Goal: Task Accomplishment & Management: Manage account settings

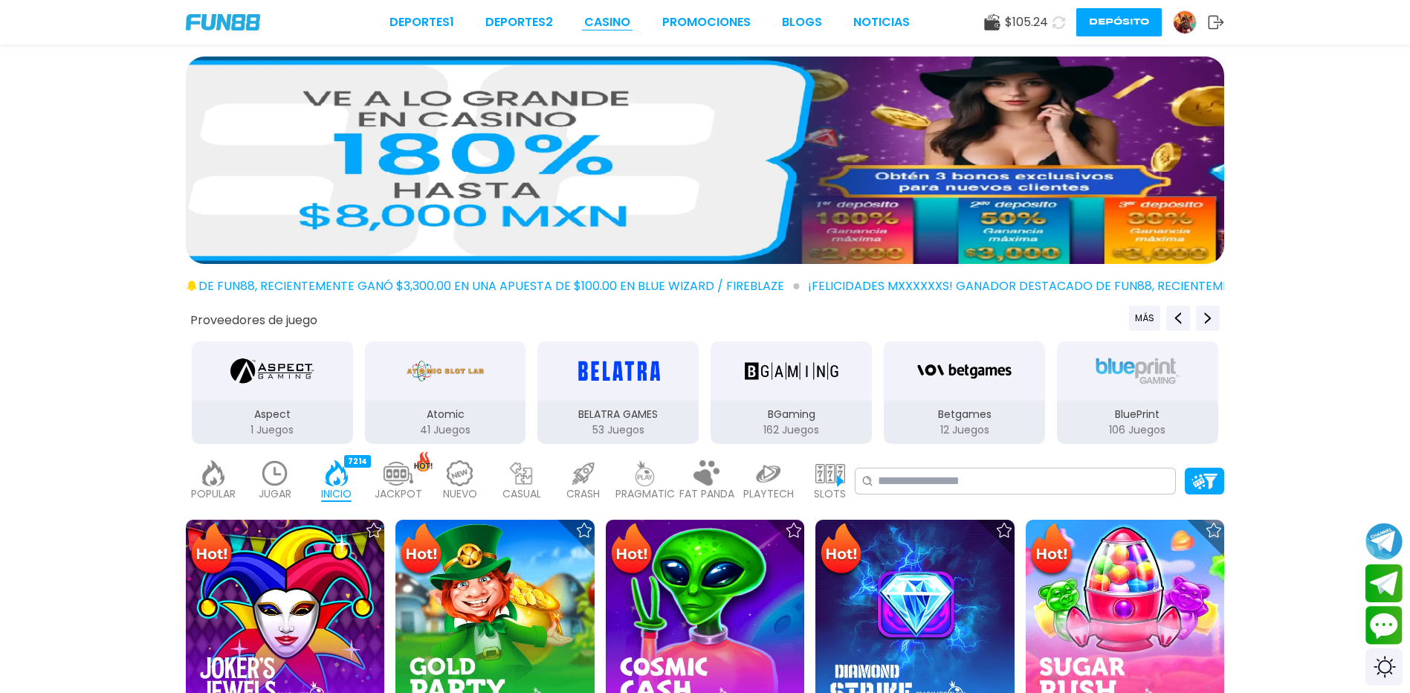
click at [612, 18] on link "CASINO" at bounding box center [607, 22] width 46 height 18
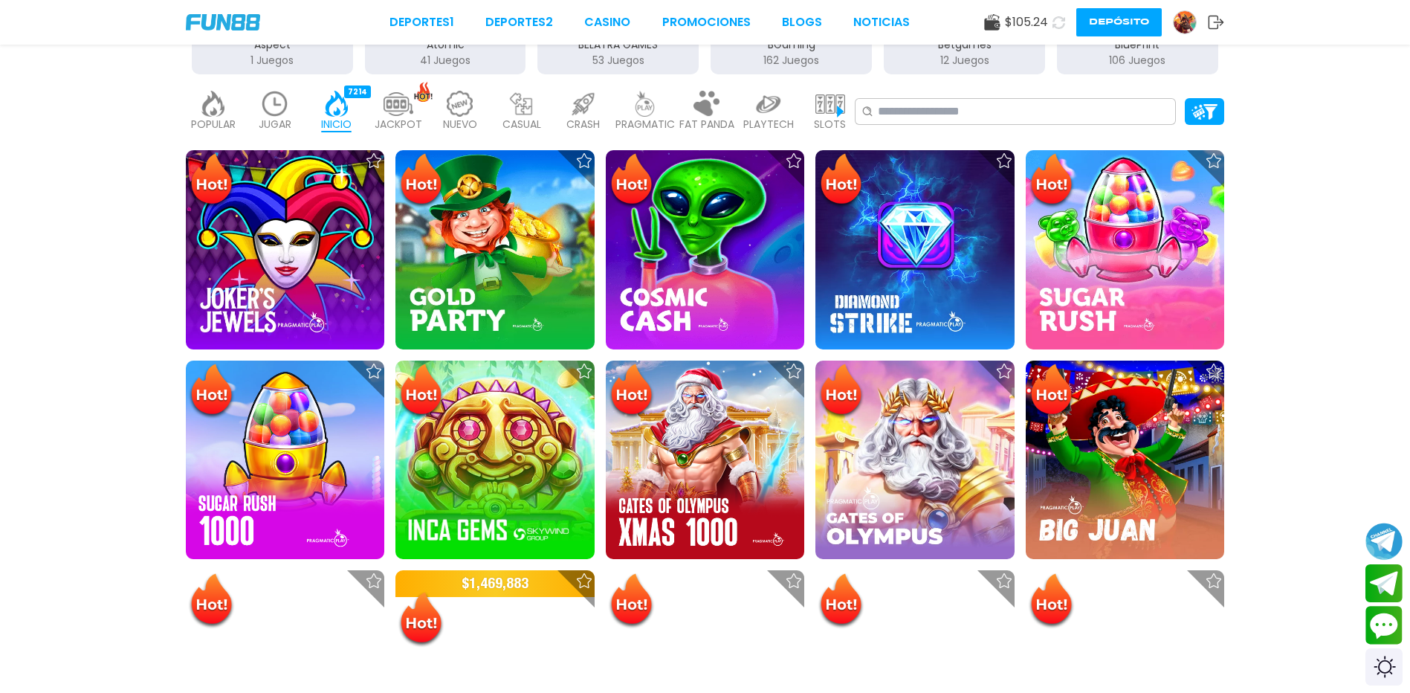
scroll to position [372, 0]
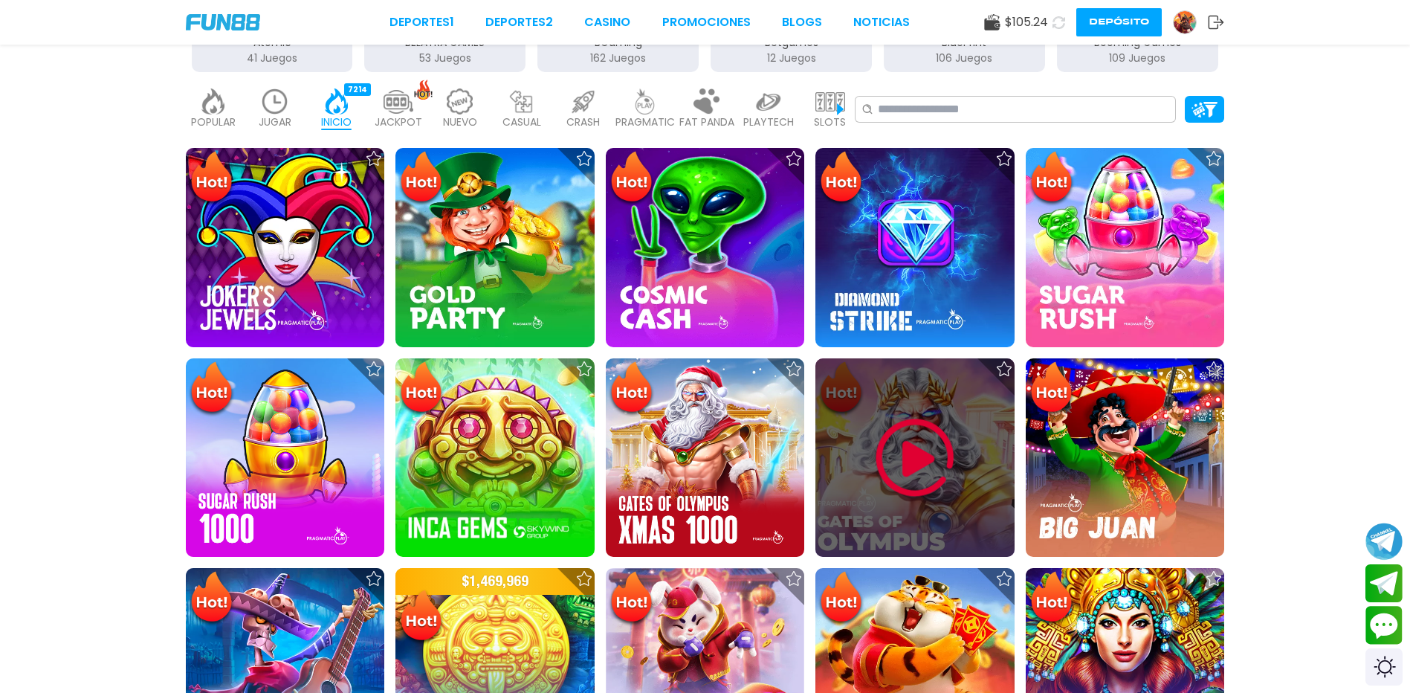
click at [890, 493] on img at bounding box center [914, 457] width 89 height 89
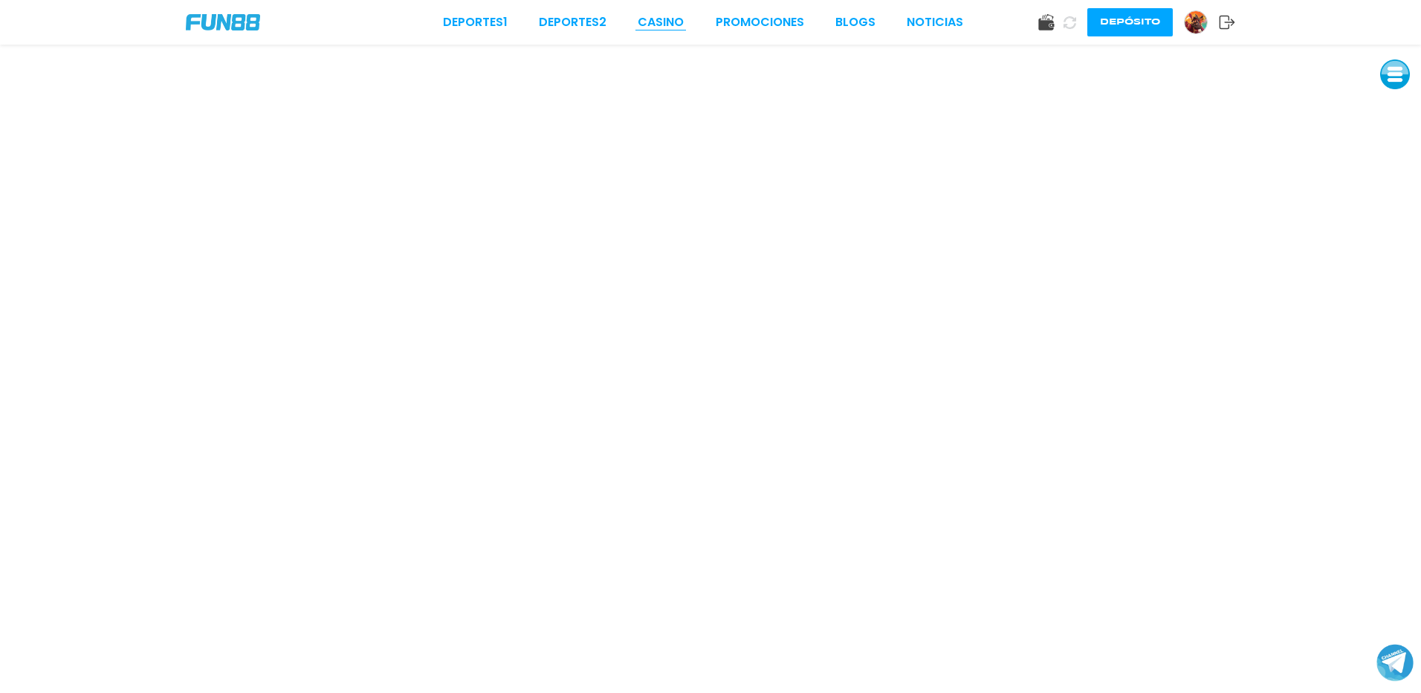
click at [661, 21] on link "CASINO" at bounding box center [661, 22] width 46 height 18
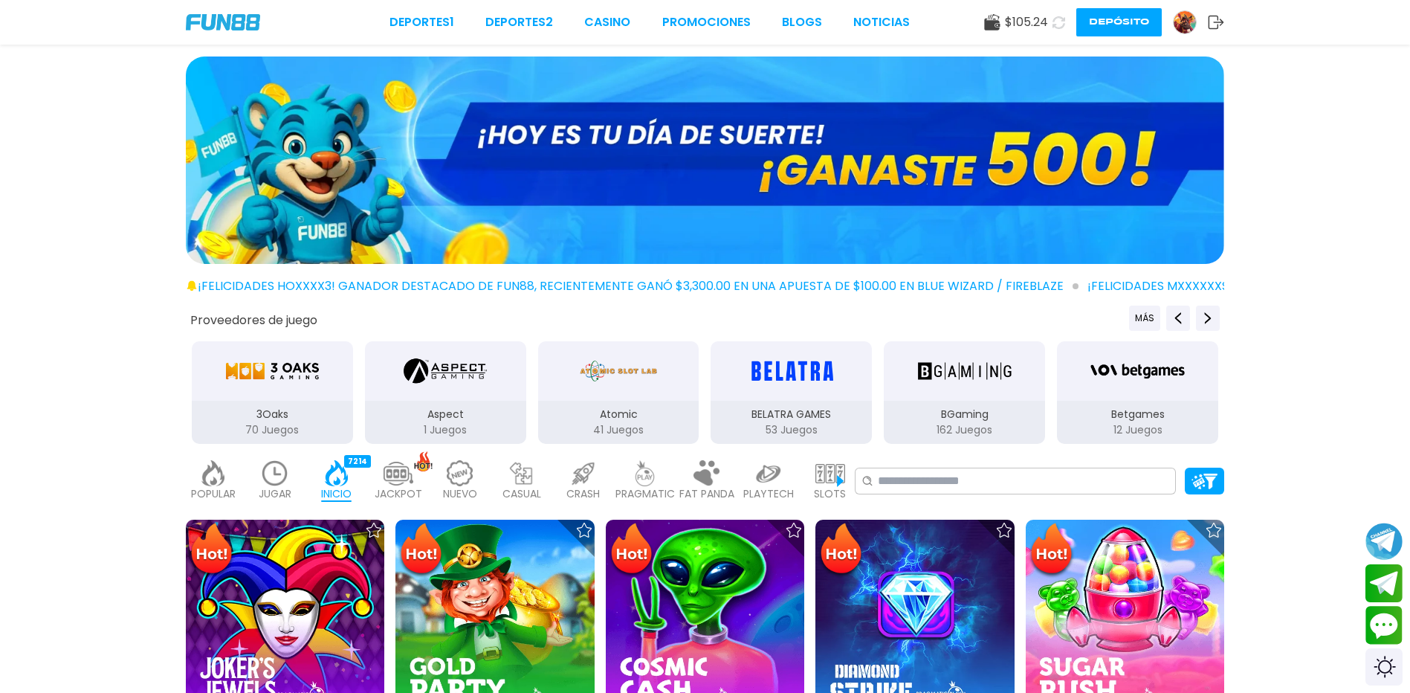
click at [652, 471] on img at bounding box center [645, 473] width 30 height 26
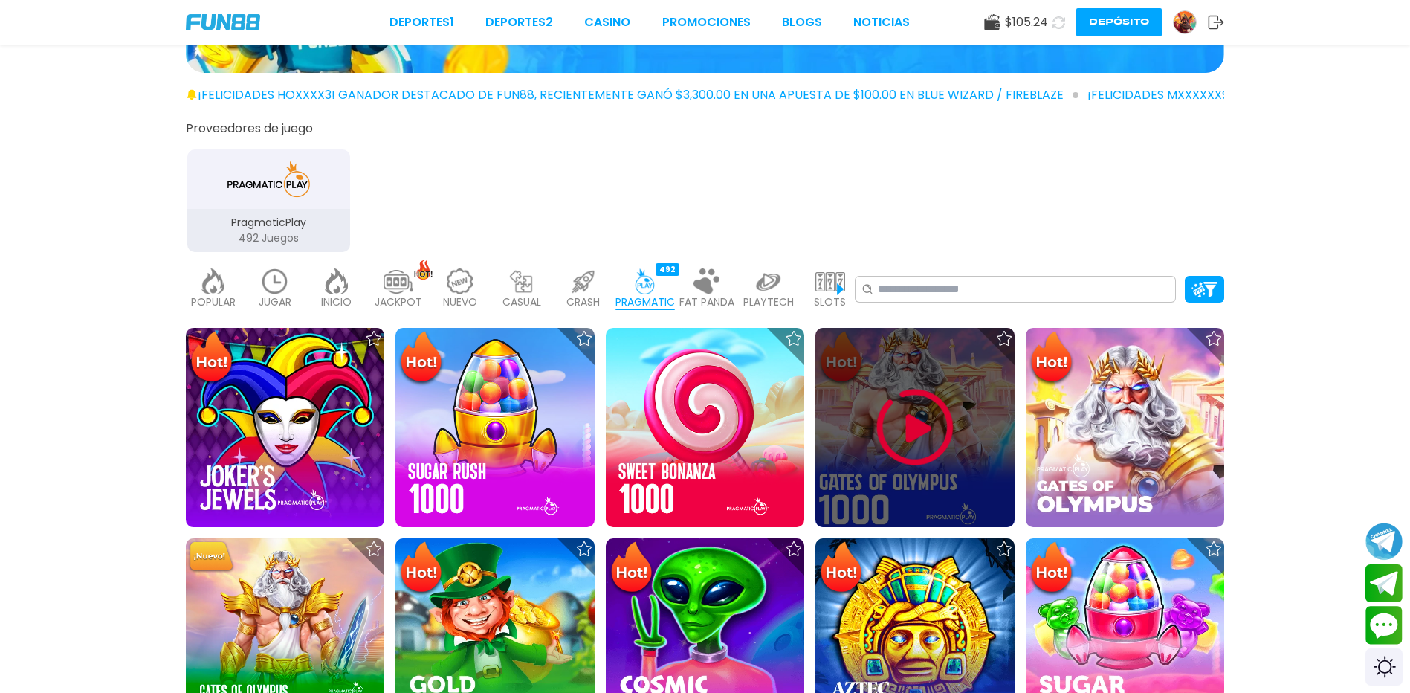
scroll to position [223, 0]
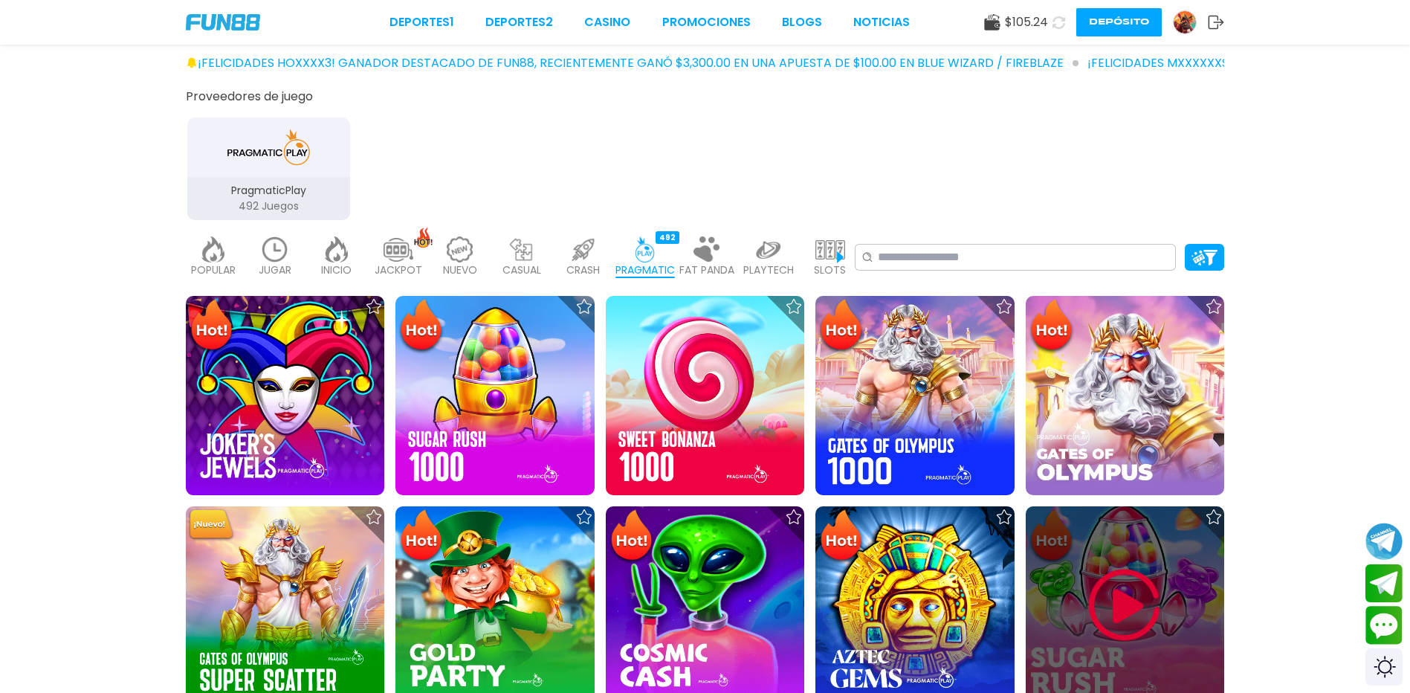
click at [1109, 617] on img at bounding box center [1124, 604] width 89 height 89
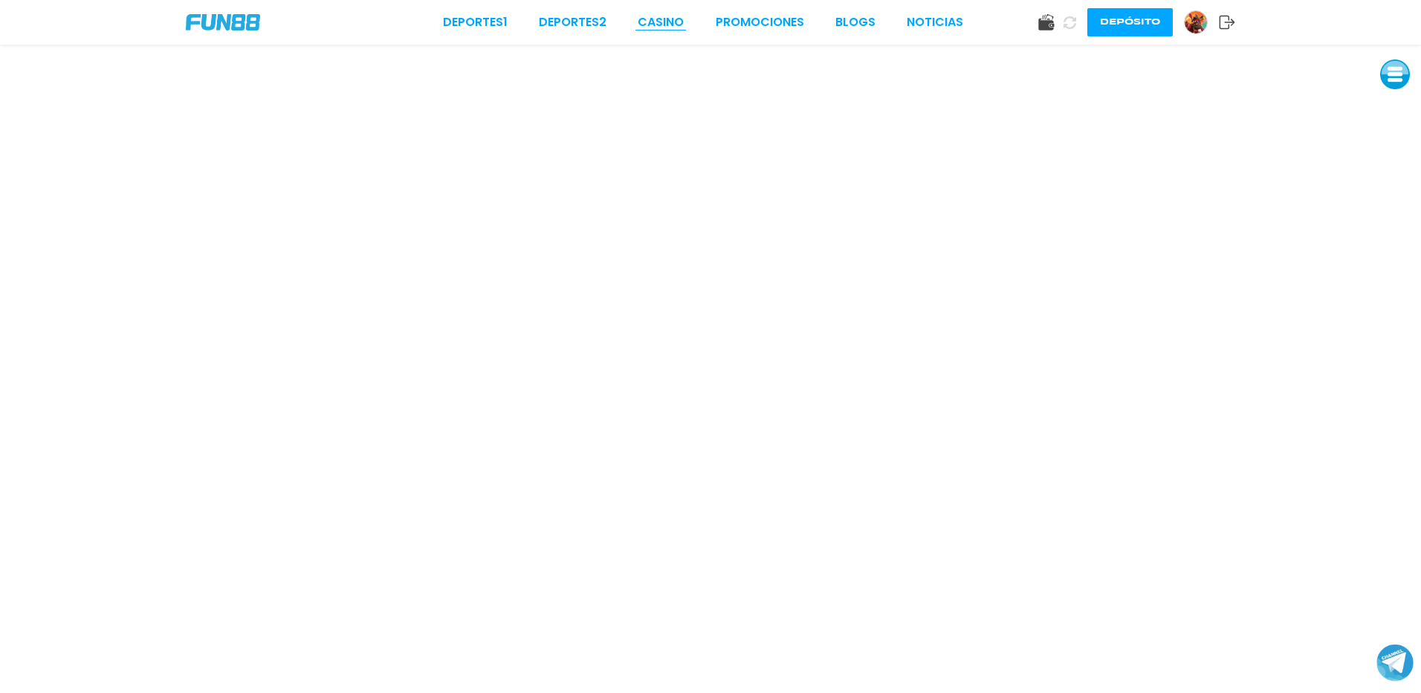
click at [650, 22] on link "CASINO" at bounding box center [661, 22] width 46 height 18
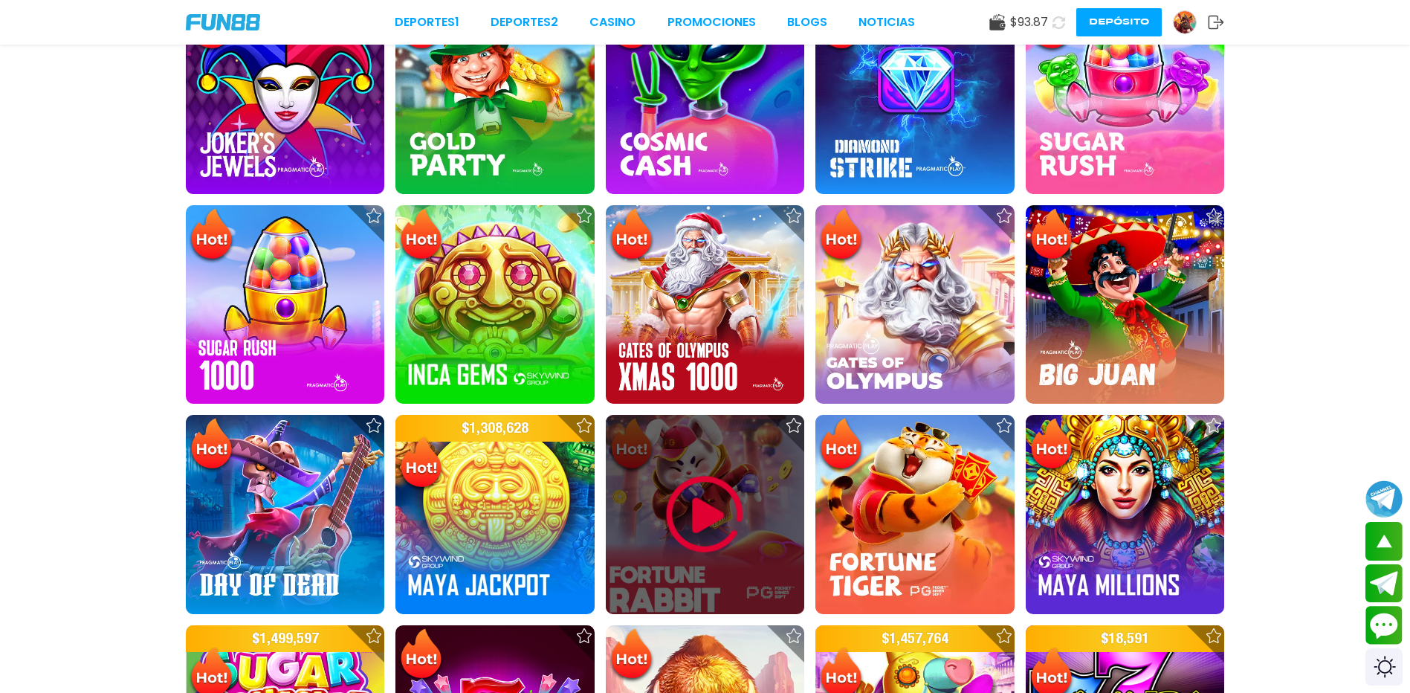
scroll to position [330, 0]
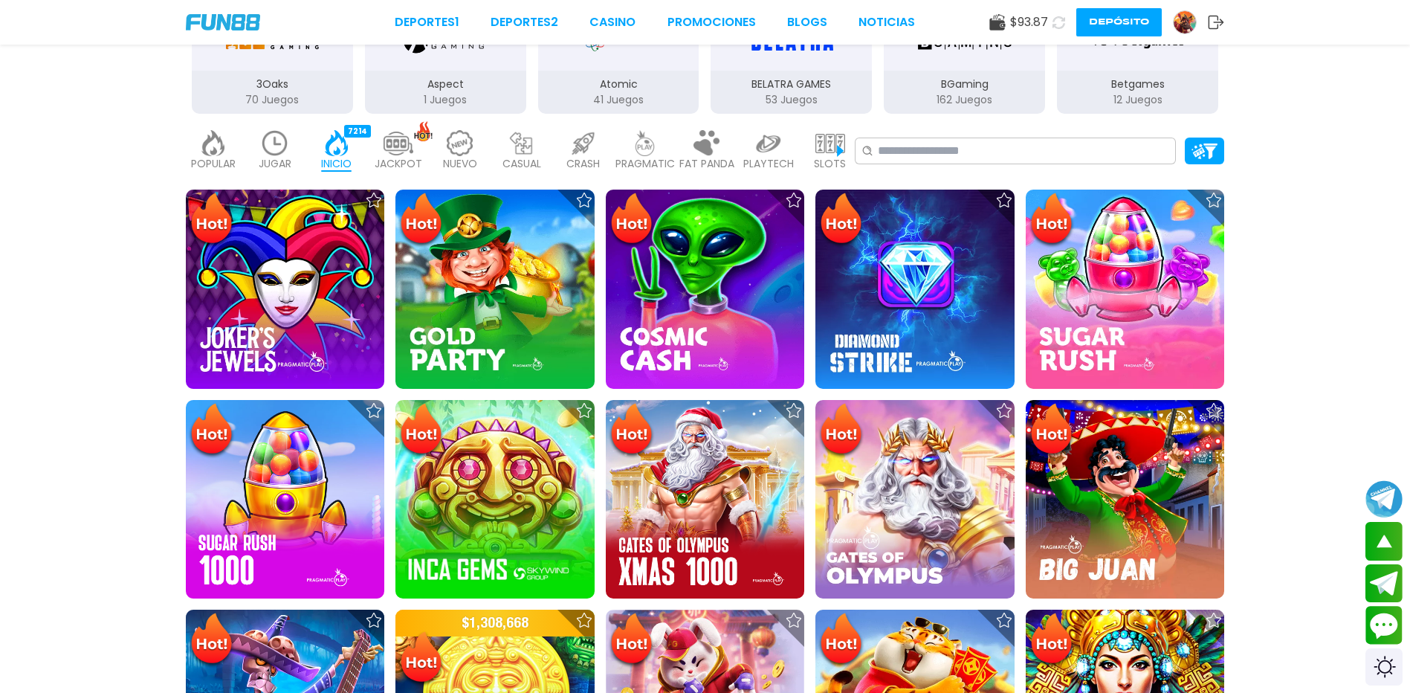
click at [638, 146] on img at bounding box center [645, 143] width 30 height 26
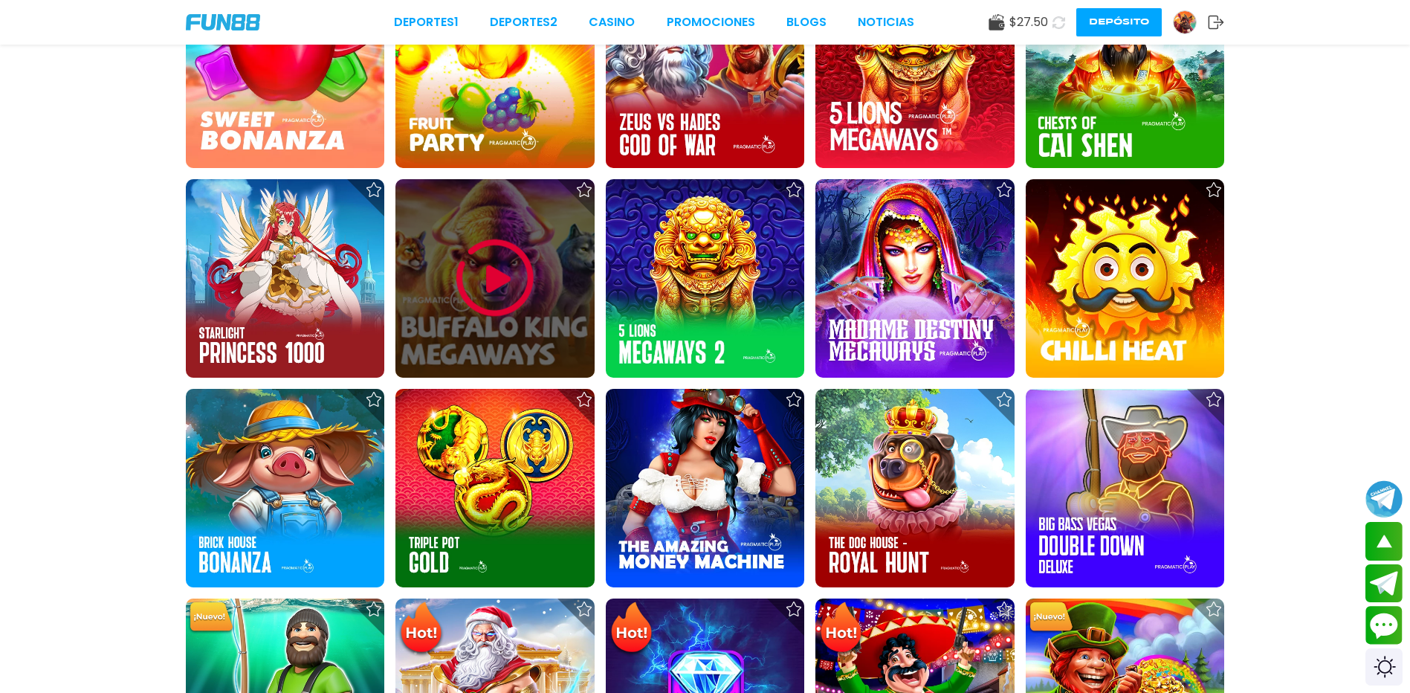
scroll to position [1147, 0]
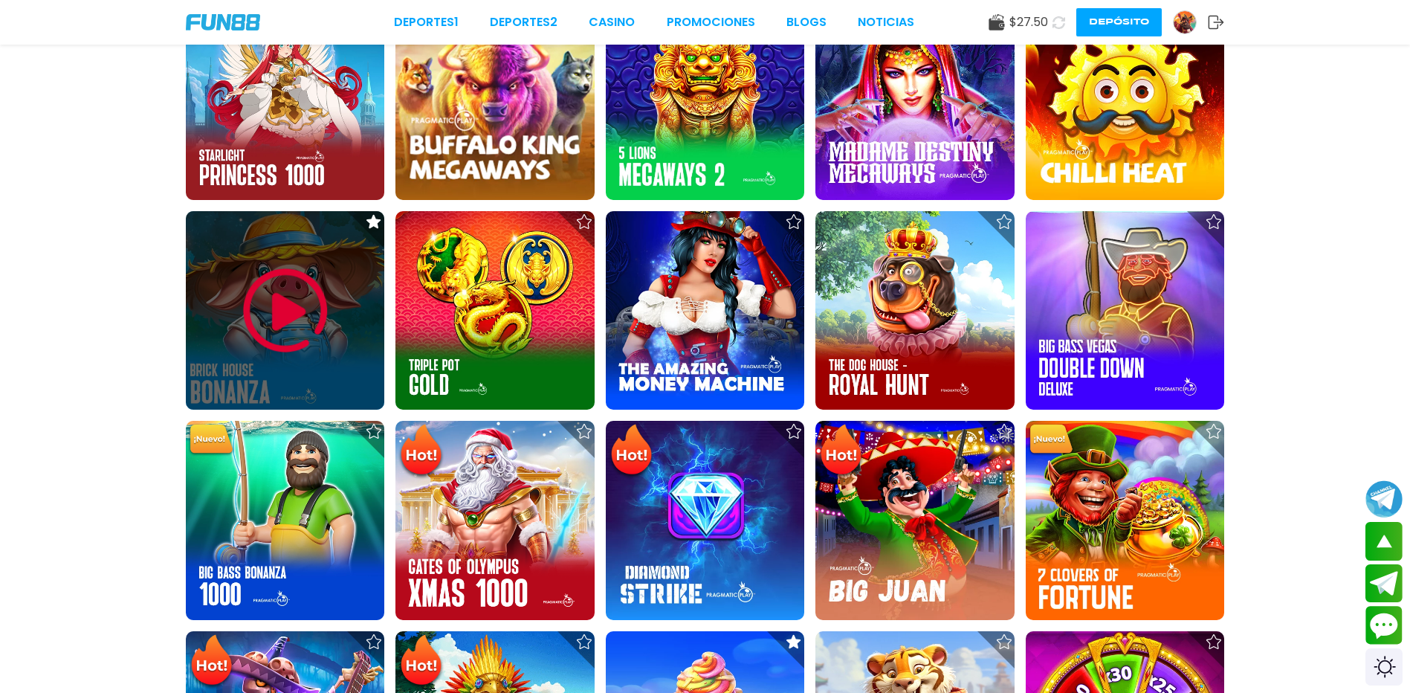
click at [319, 314] on img at bounding box center [285, 310] width 89 height 89
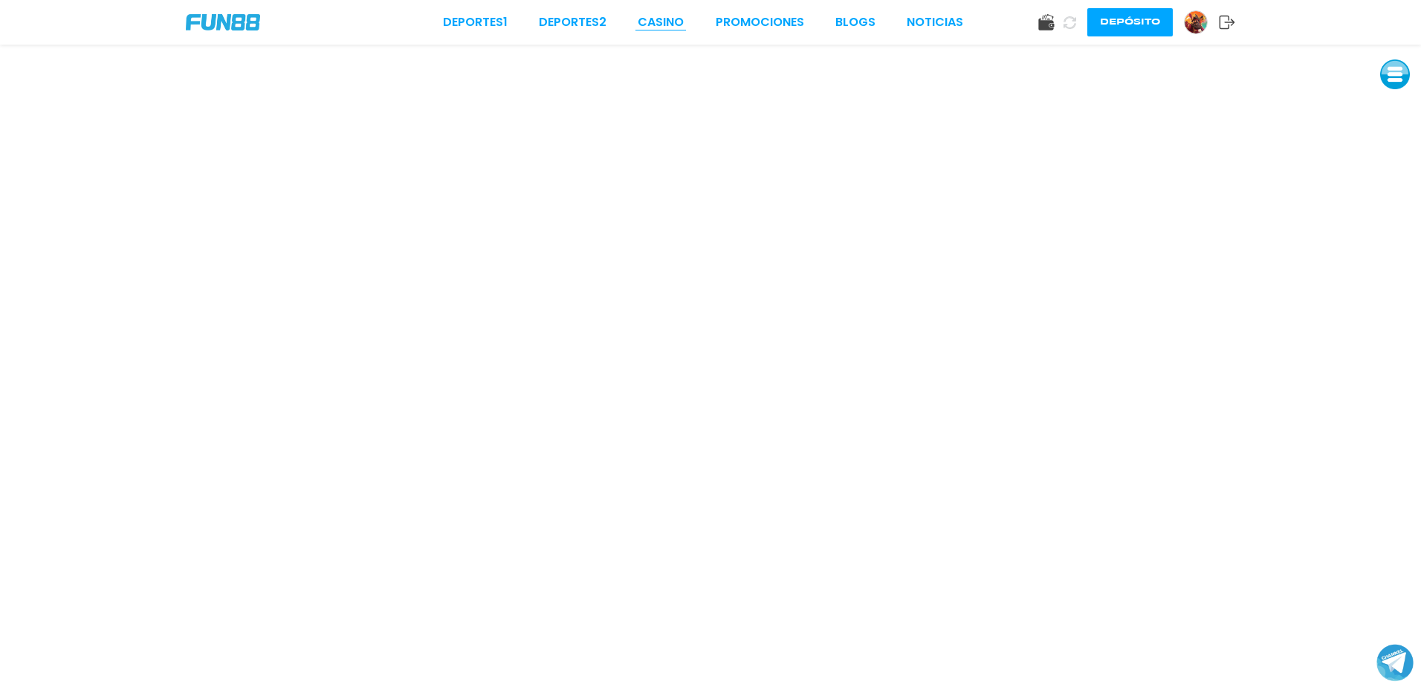
click at [678, 18] on link "CASINO" at bounding box center [661, 22] width 46 height 18
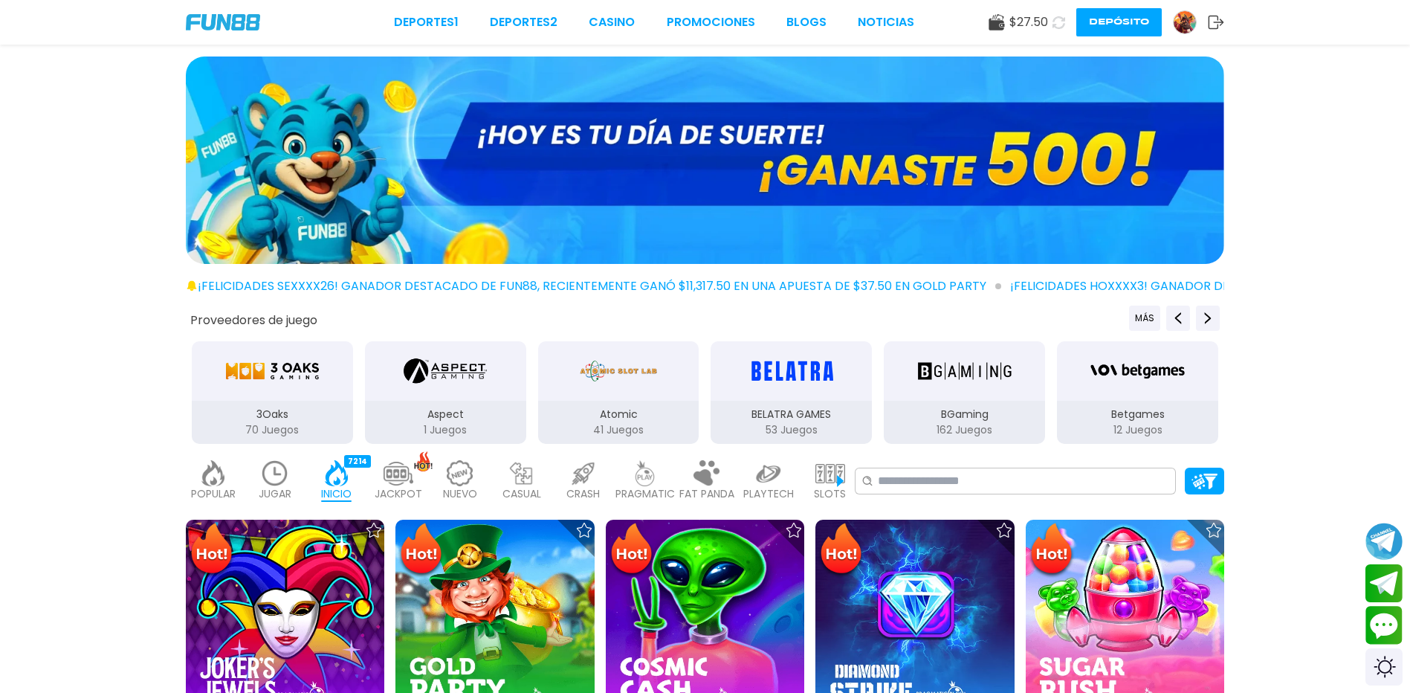
click at [653, 482] on img at bounding box center [645, 473] width 30 height 26
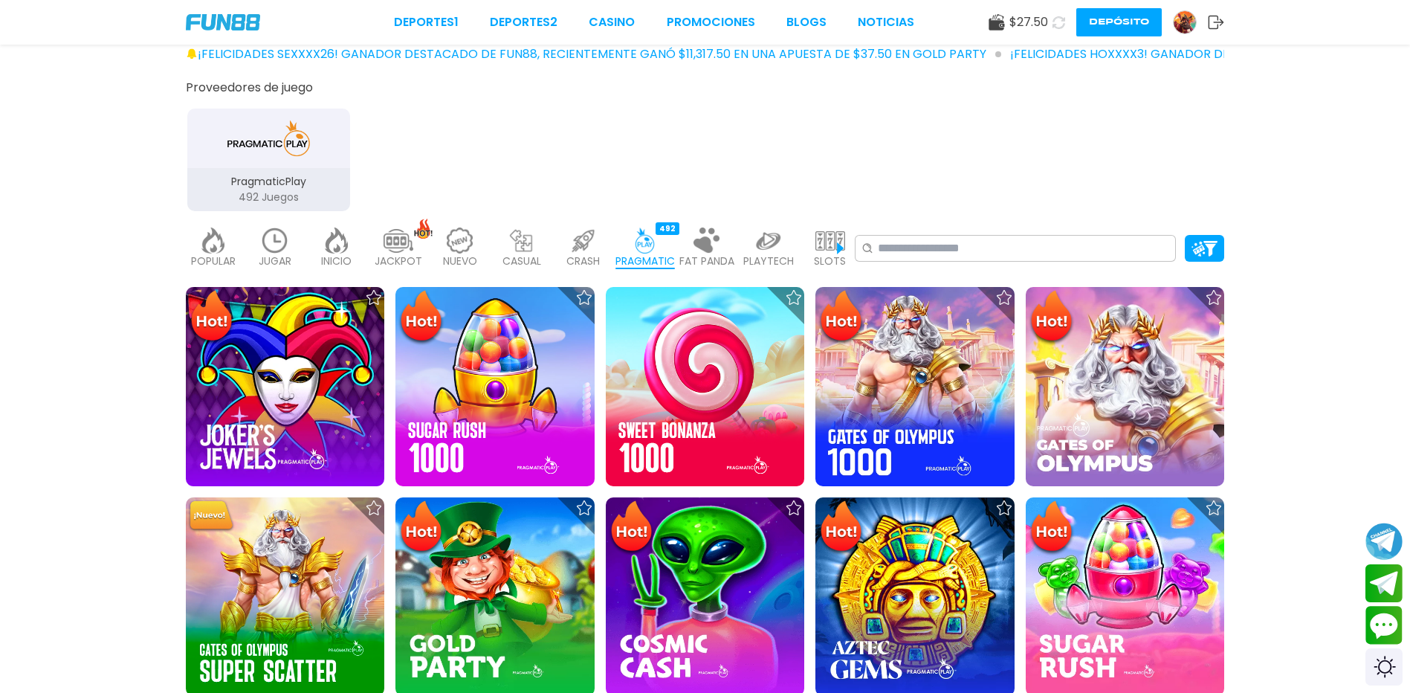
scroll to position [297, 0]
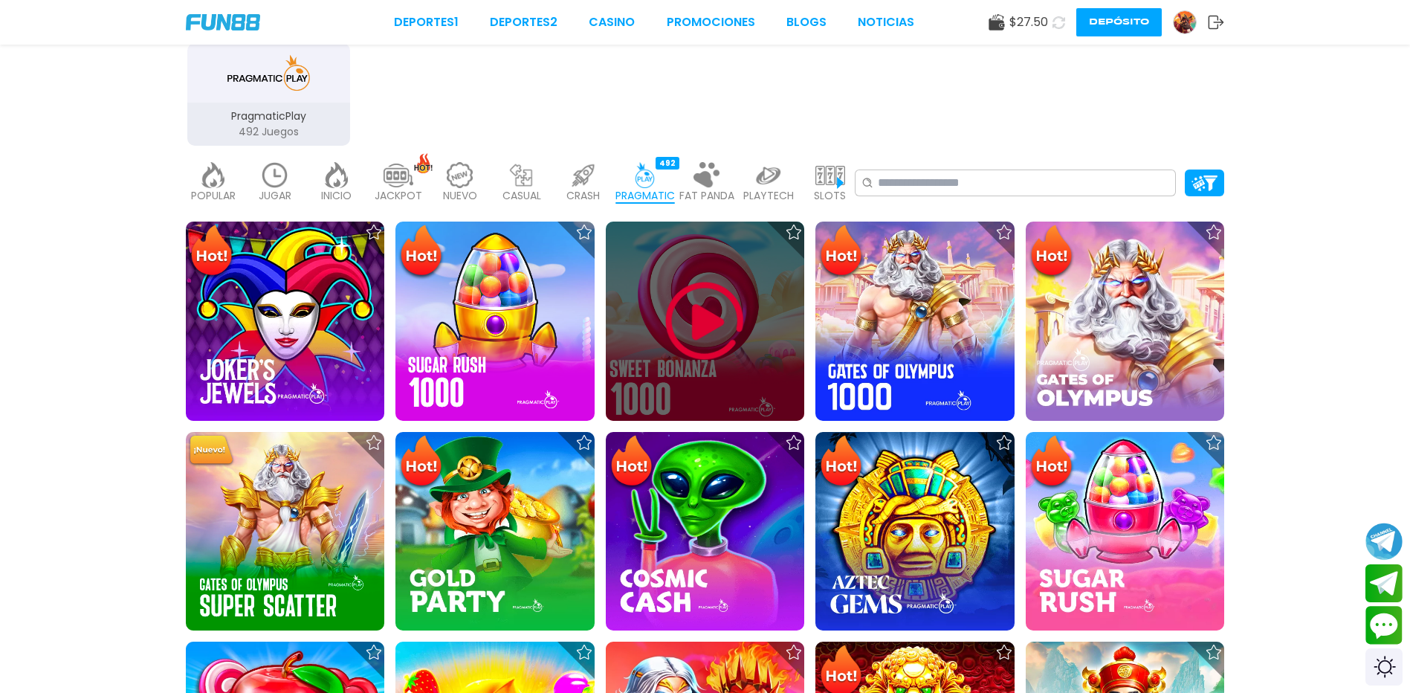
click at [721, 361] on img at bounding box center [704, 320] width 89 height 89
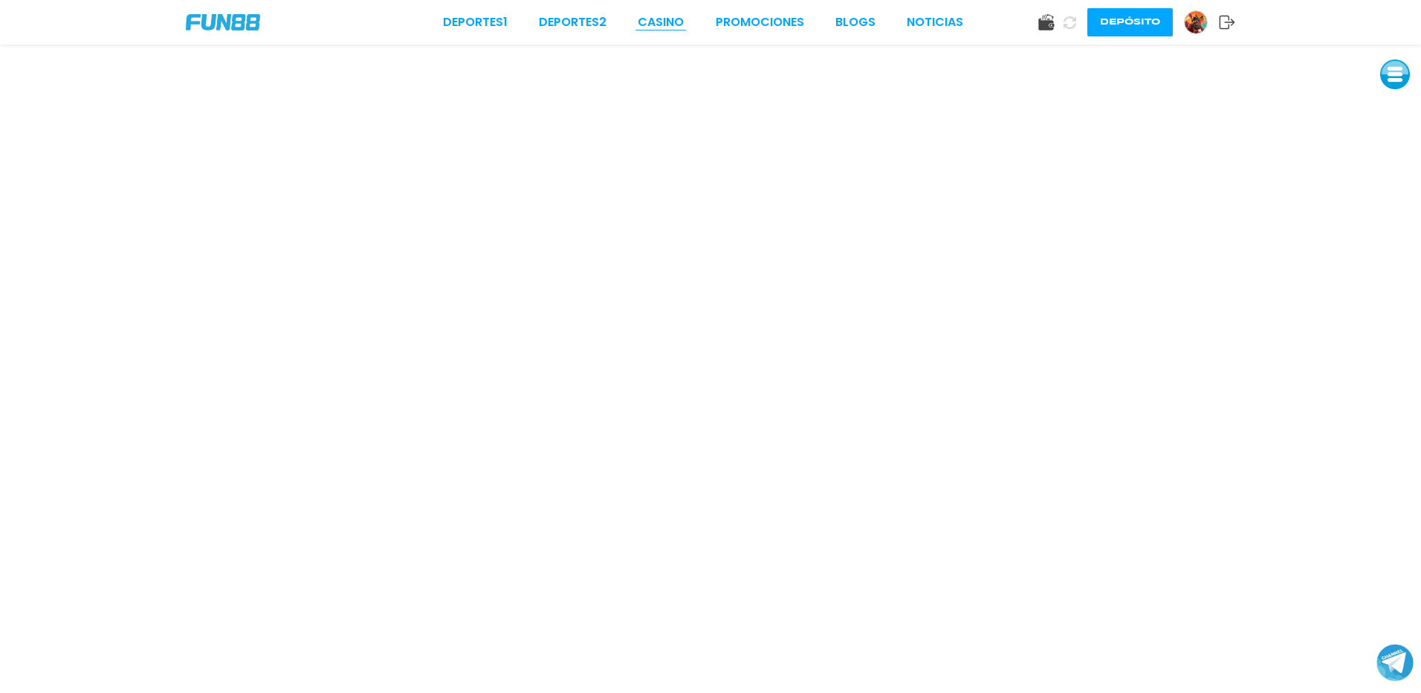
click at [661, 21] on link "CASINO" at bounding box center [661, 22] width 46 height 18
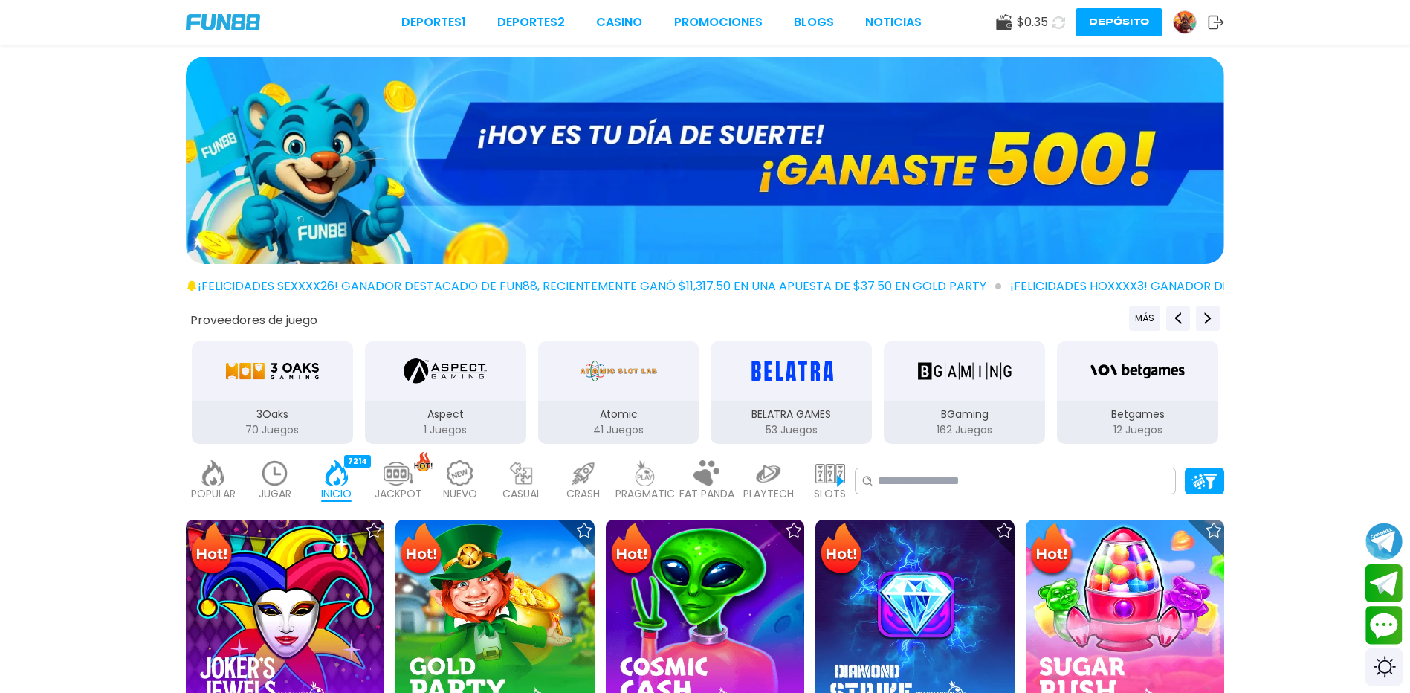
click at [1066, 22] on button at bounding box center [1059, 22] width 27 height 27
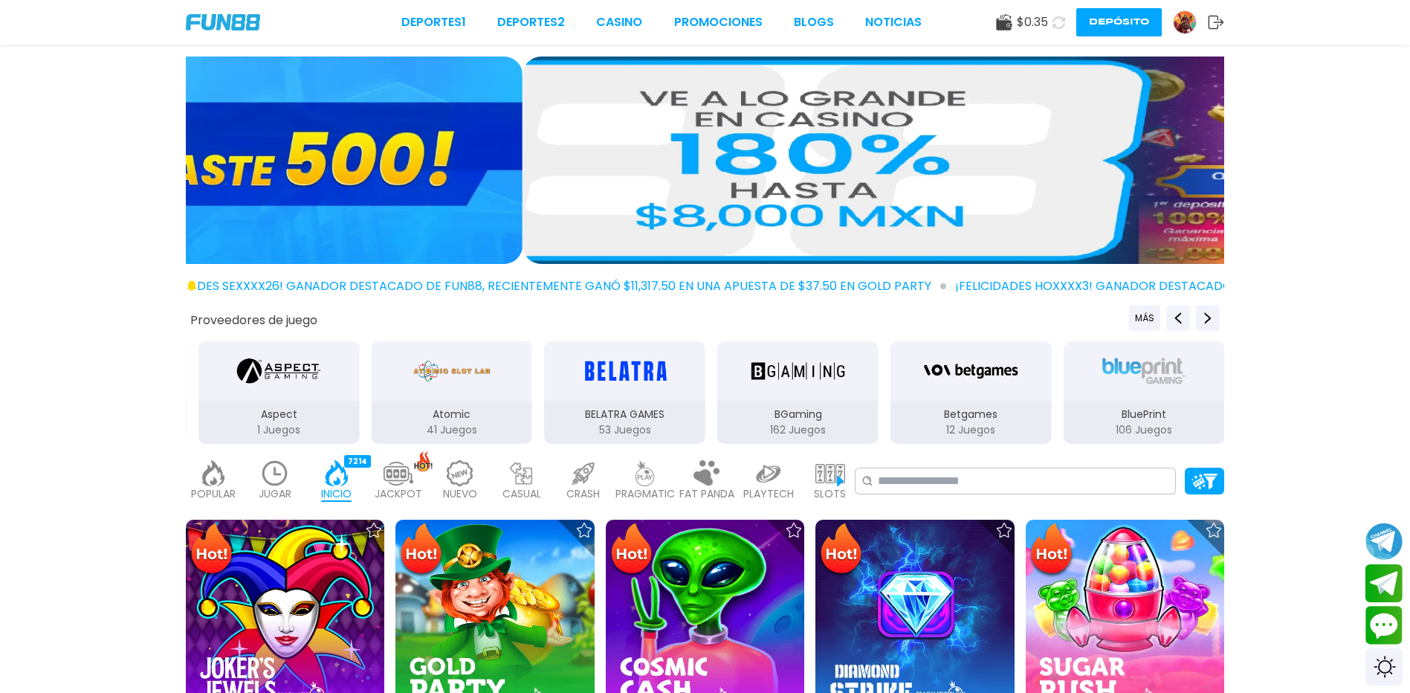
click at [1066, 22] on button at bounding box center [1058, 22] width 30 height 30
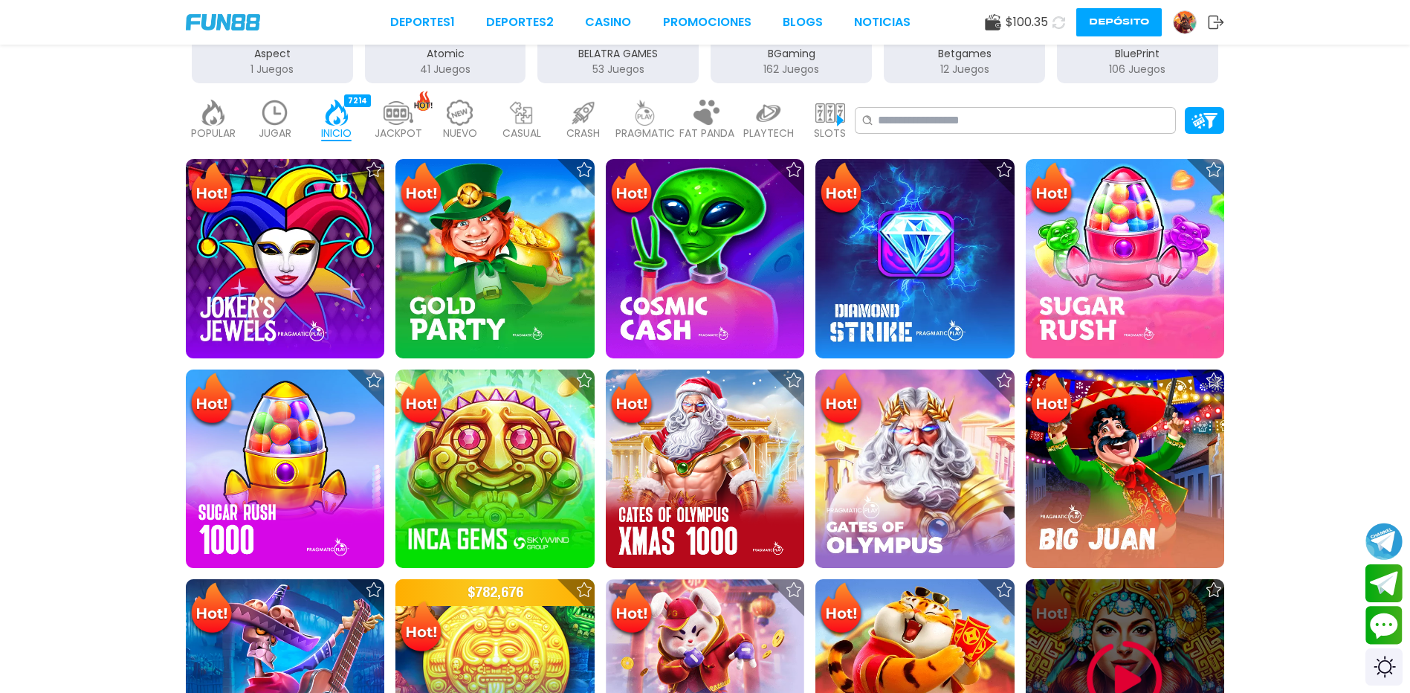
scroll to position [372, 0]
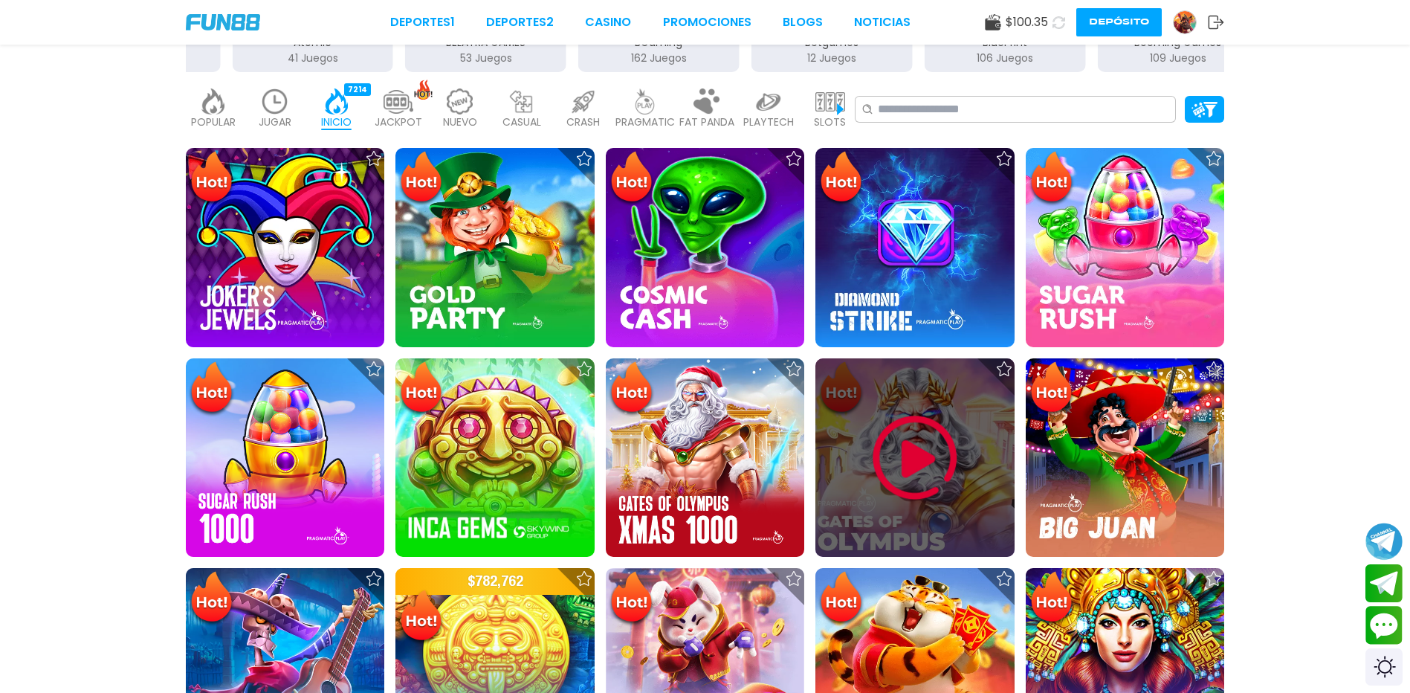
click at [907, 473] on img at bounding box center [914, 457] width 89 height 89
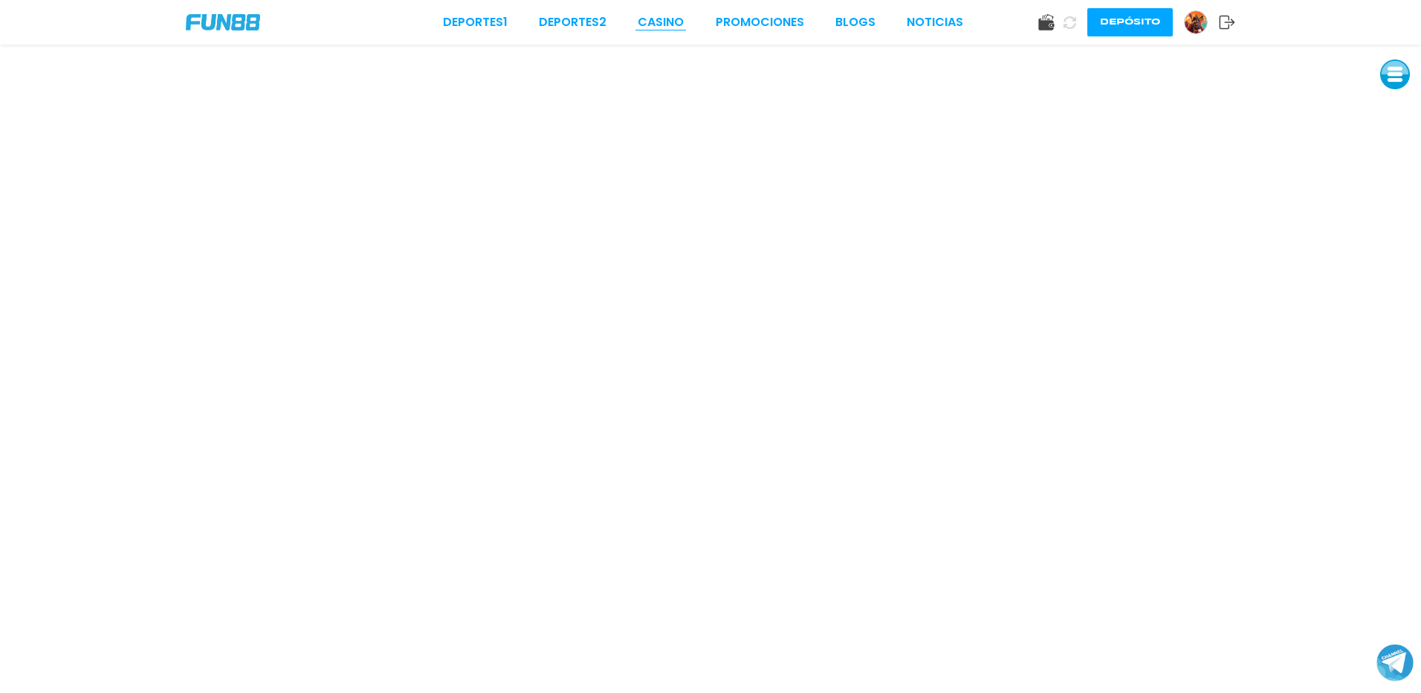
click at [663, 15] on link "CASINO" at bounding box center [661, 22] width 46 height 18
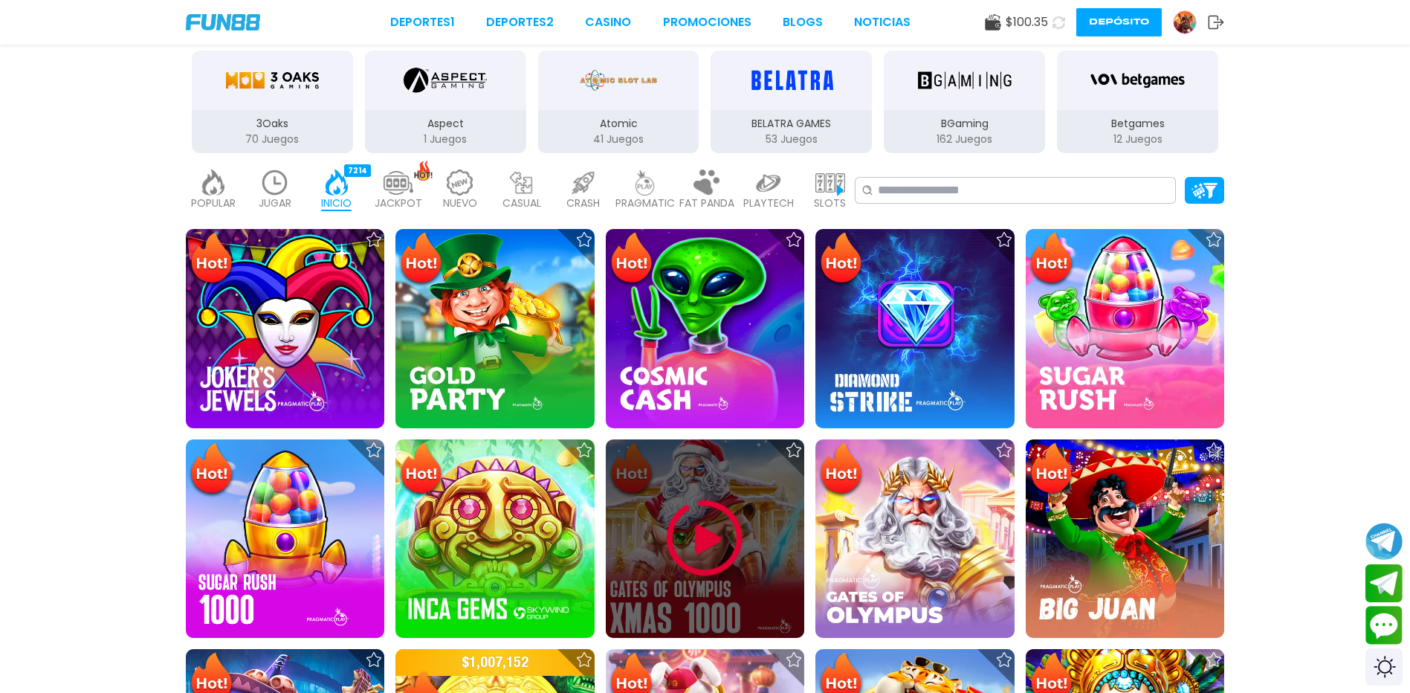
scroll to position [297, 0]
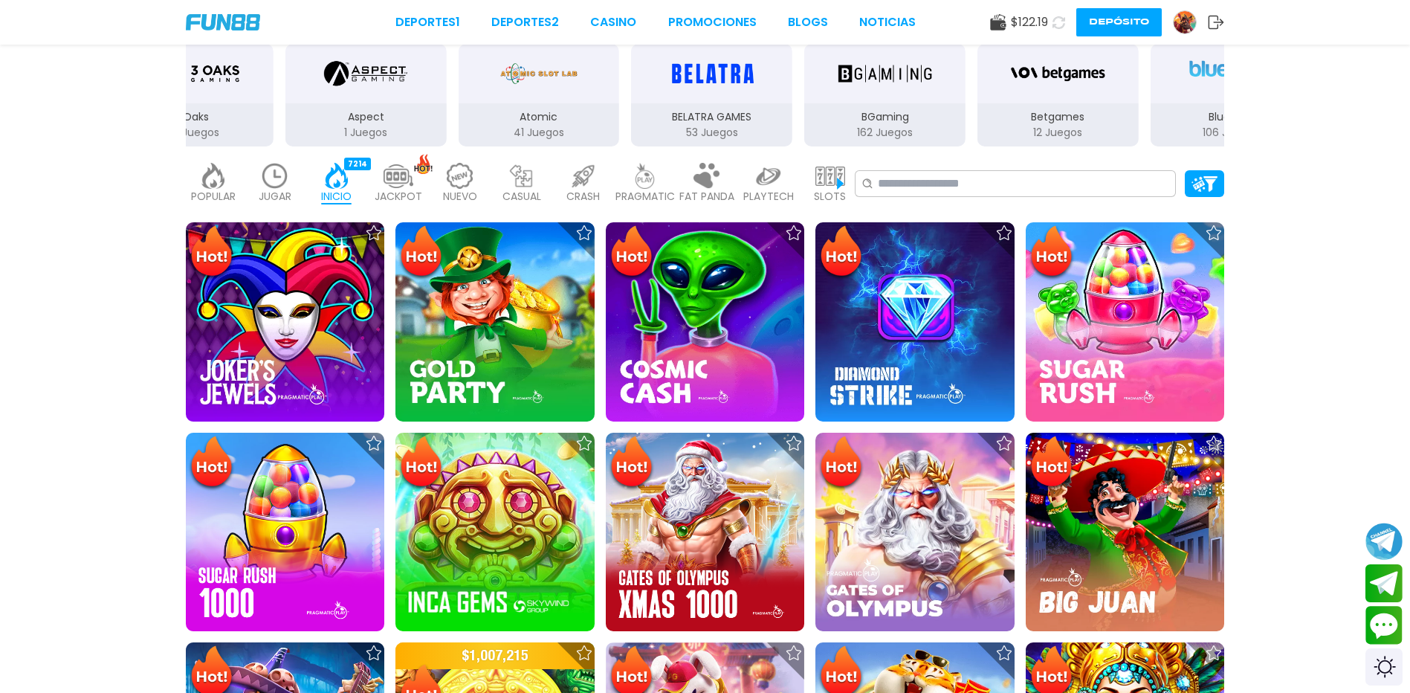
click at [650, 186] on img at bounding box center [645, 176] width 30 height 26
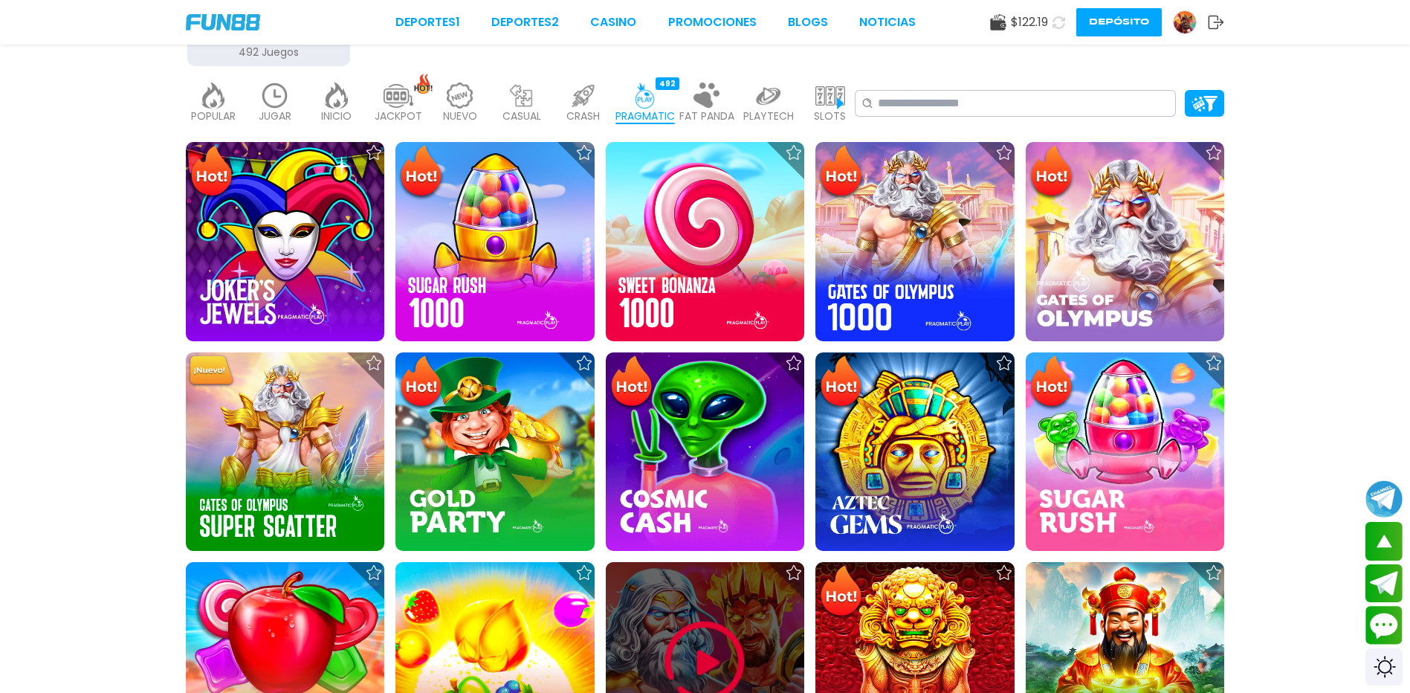
scroll to position [372, 0]
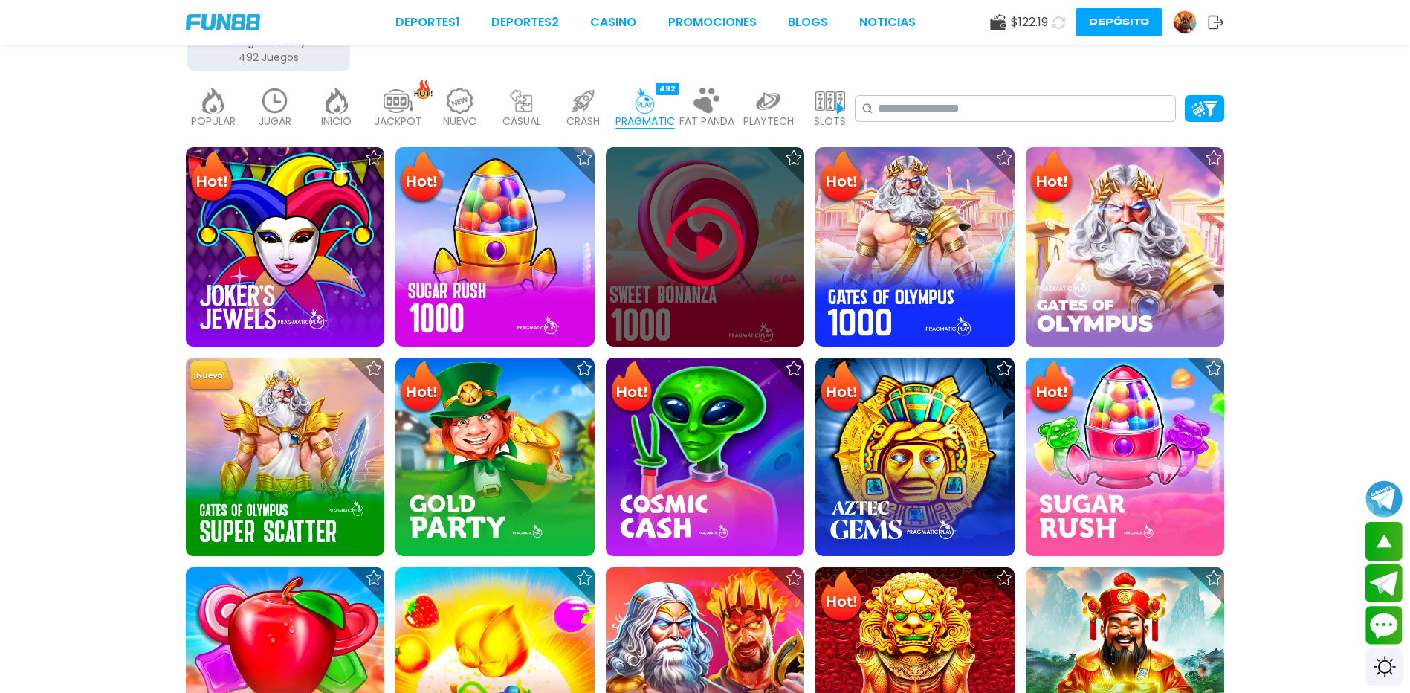
click at [713, 267] on img at bounding box center [704, 246] width 89 height 89
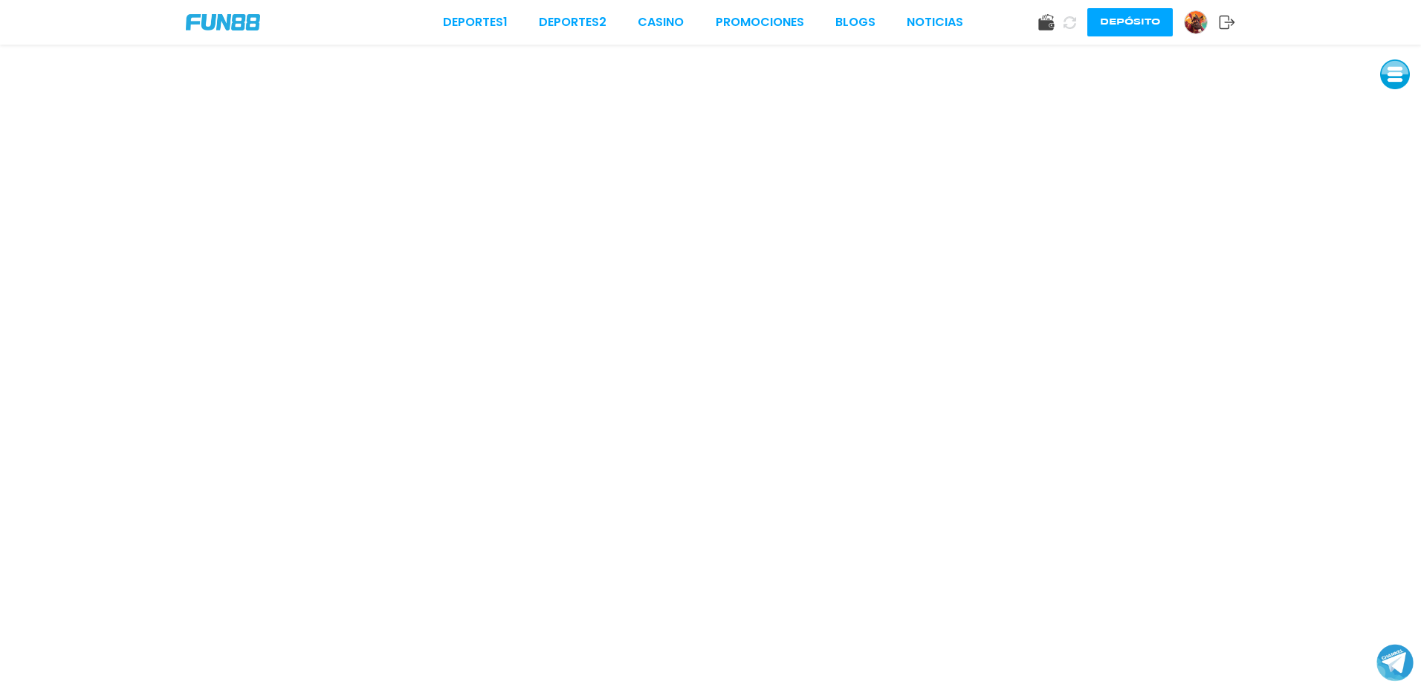
click at [1132, 21] on button "Depósito" at bounding box center [1129, 22] width 85 height 28
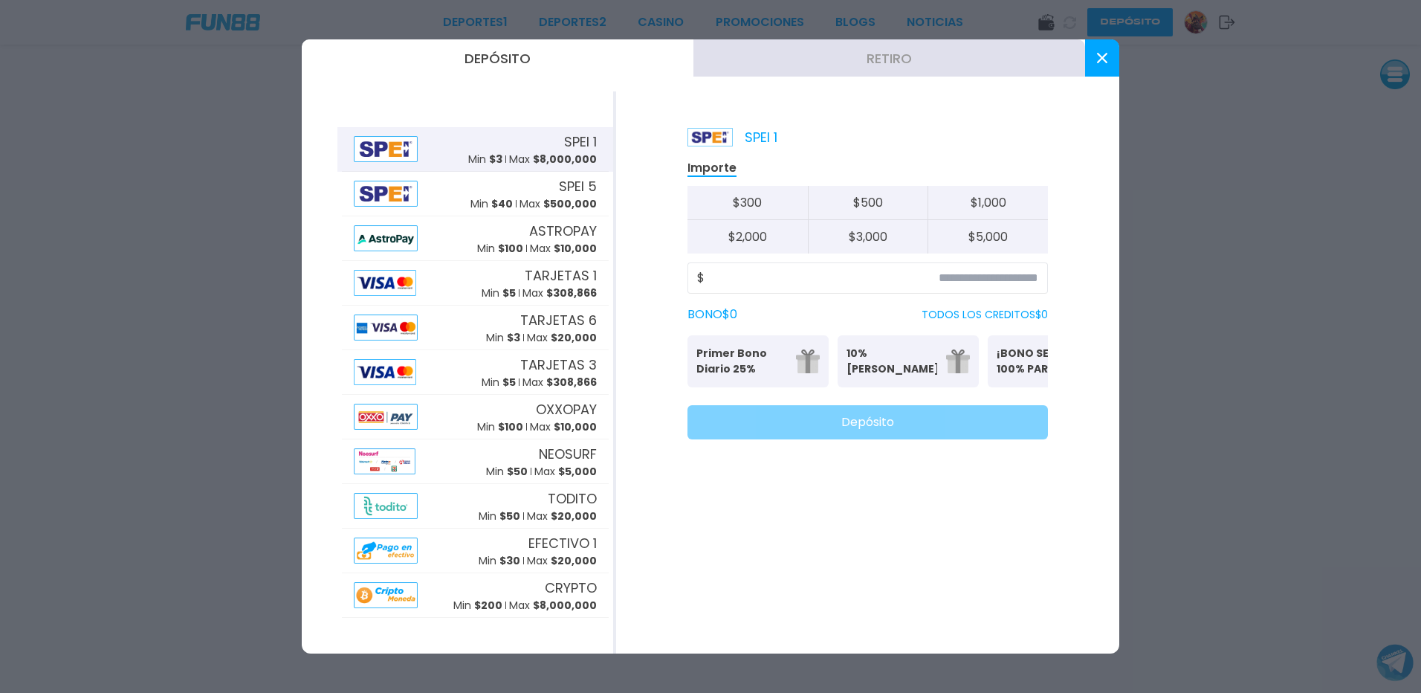
click at [893, 64] on button "Retiro" at bounding box center [889, 57] width 392 height 37
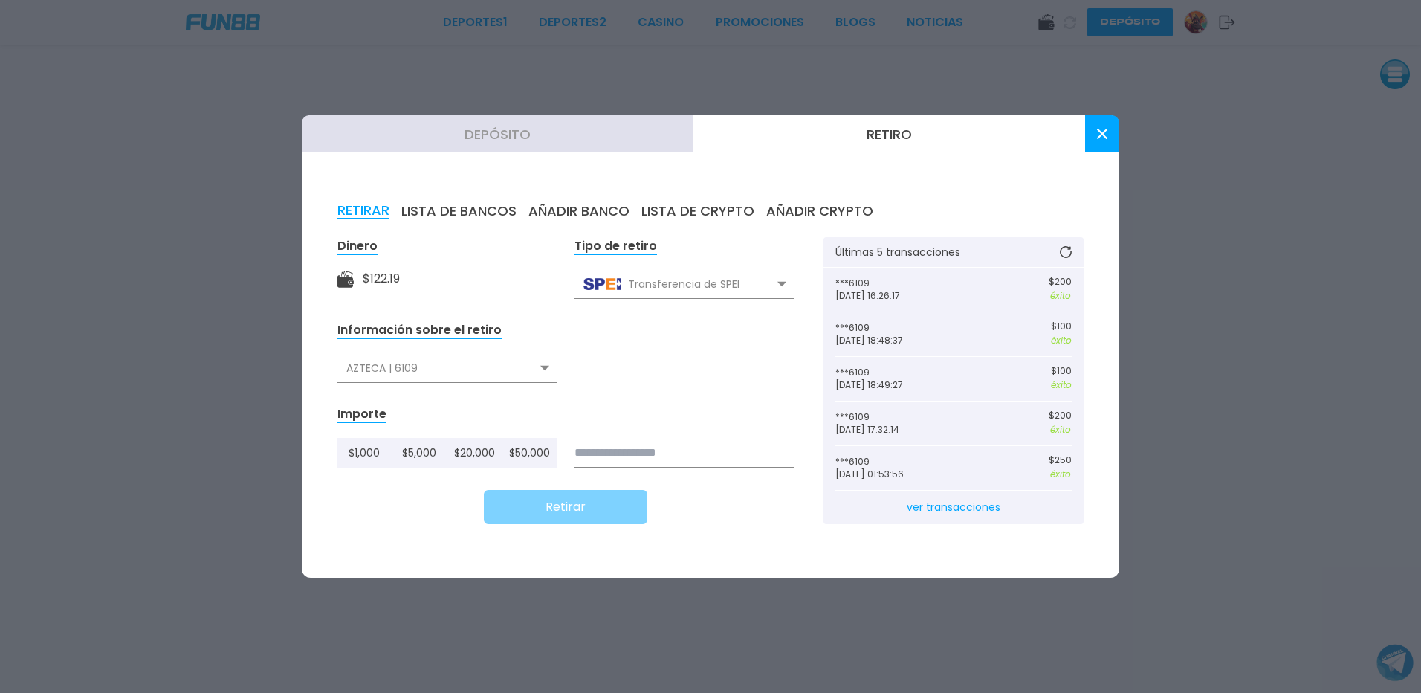
click at [697, 471] on form "Dinero $ 122.19 Tipo de retiro Transferencia de SPEI Transferencia de SPEI Tran…" at bounding box center [565, 380] width 456 height 287
click at [716, 456] on input at bounding box center [683, 453] width 219 height 30
type input "***"
click at [621, 519] on button "Retirar" at bounding box center [565, 507] width 163 height 34
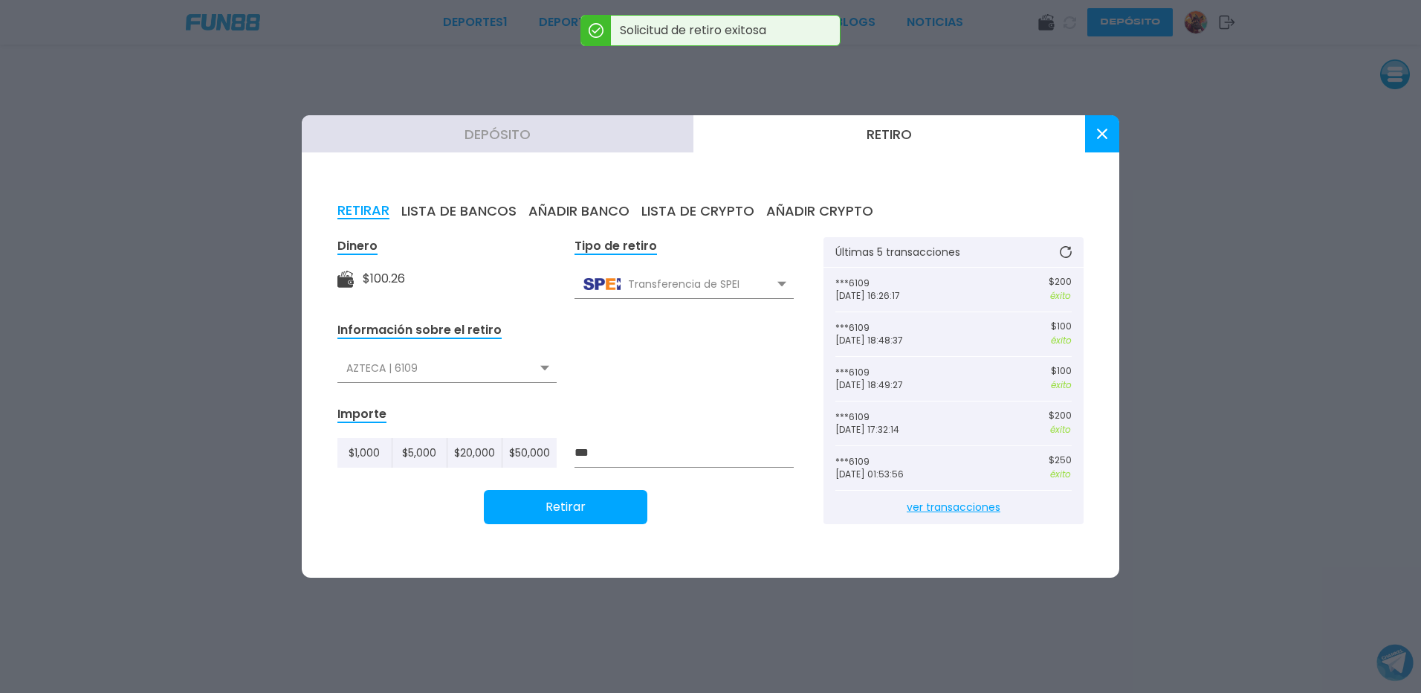
click at [1071, 257] on icon at bounding box center [1066, 252] width 12 height 12
